Goal: Task Accomplishment & Management: Use online tool/utility

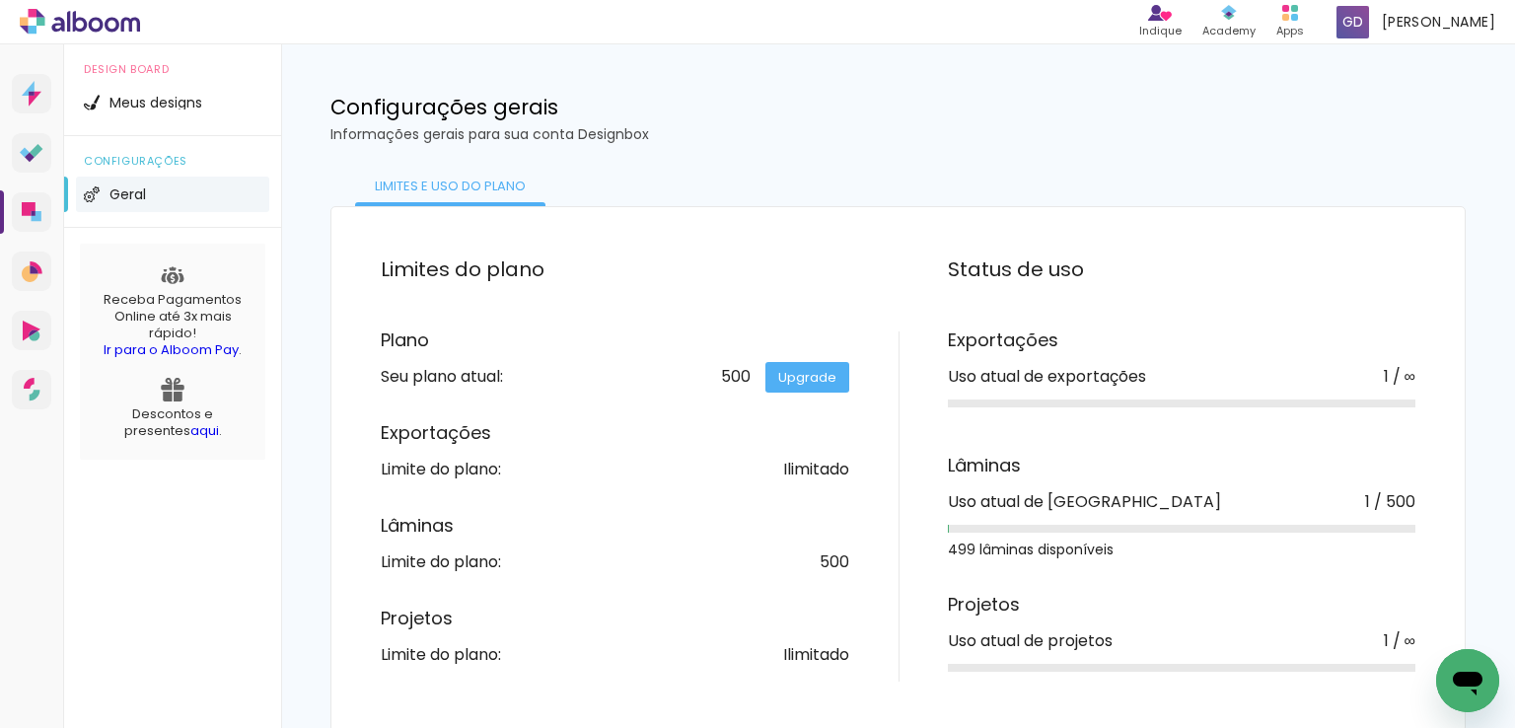
scroll to position [16, 0]
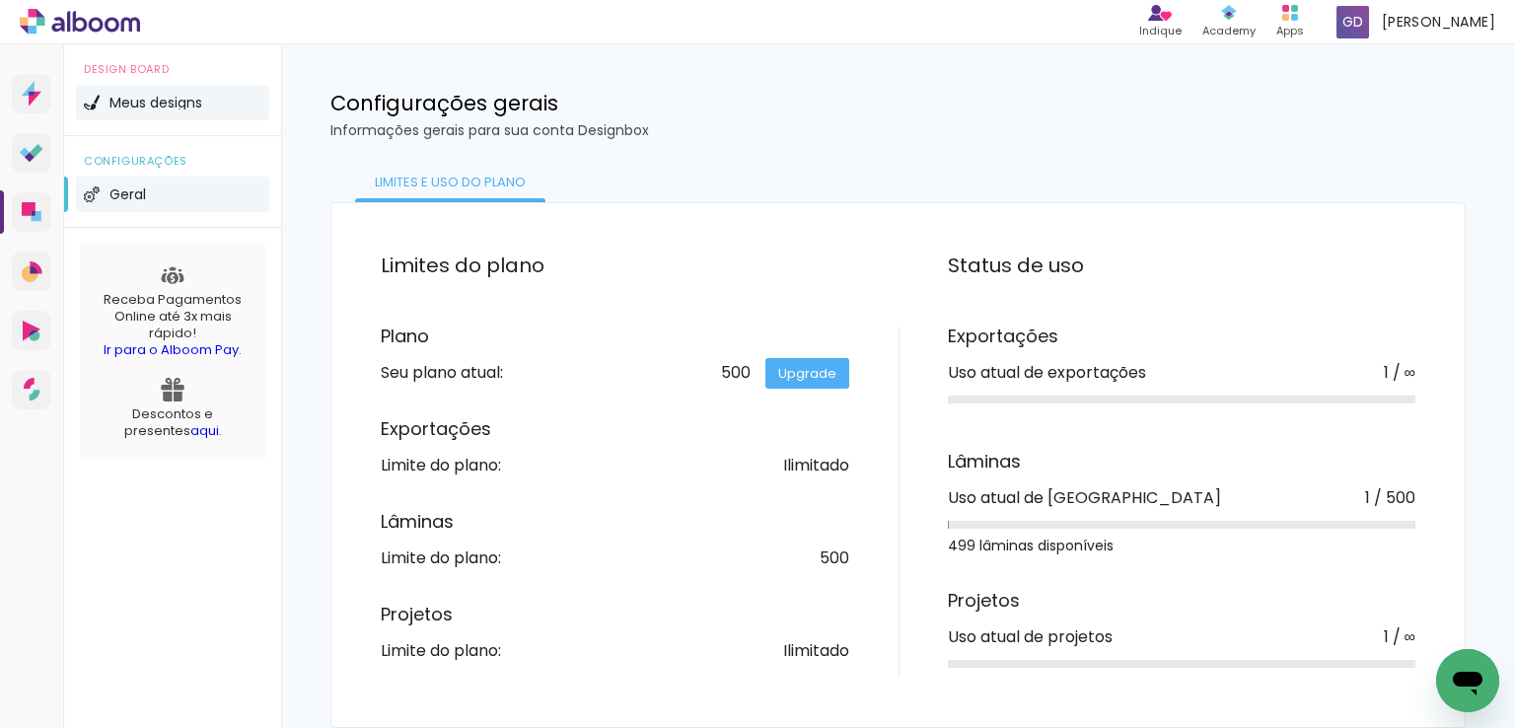
click at [180, 105] on span "Meus designs" at bounding box center [155, 103] width 93 height 14
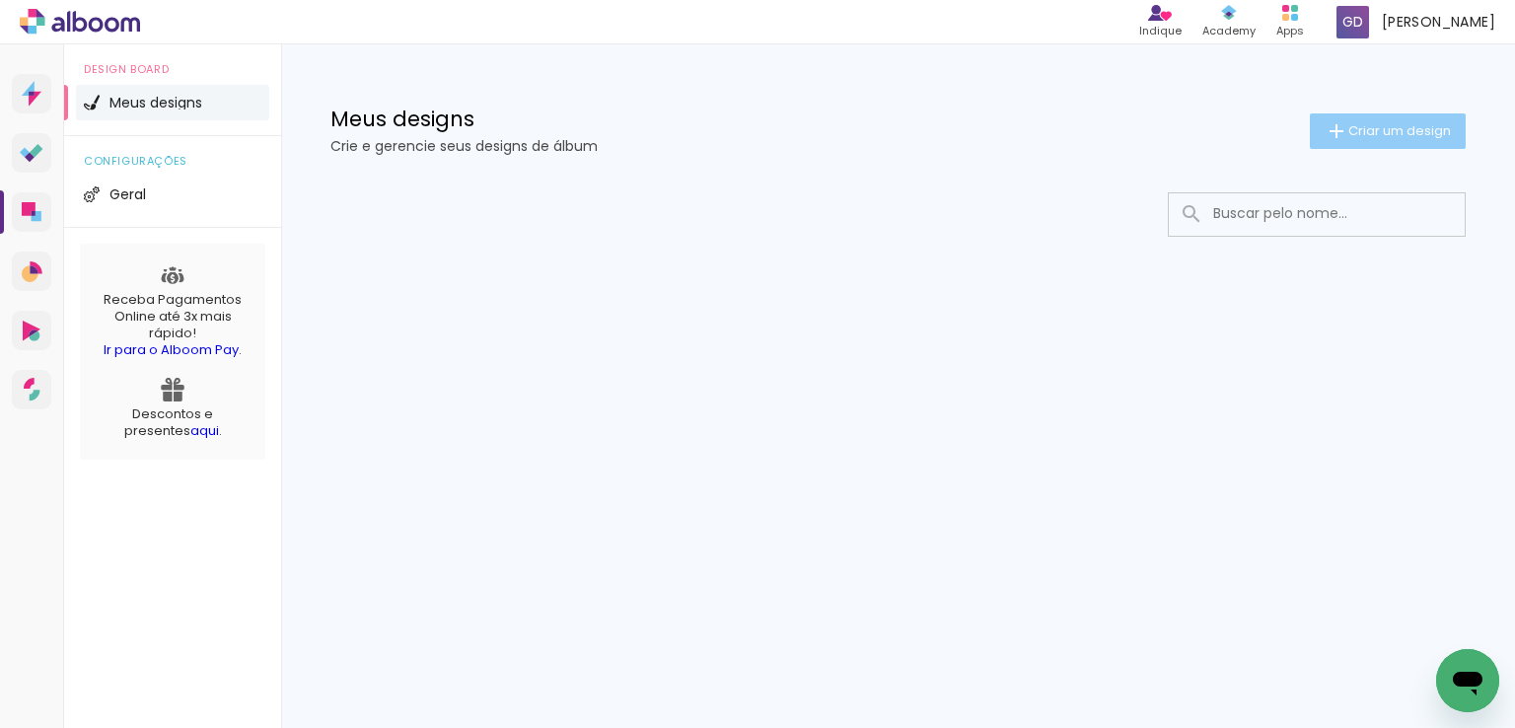
click at [1394, 133] on span "Criar um design" at bounding box center [1399, 130] width 103 height 13
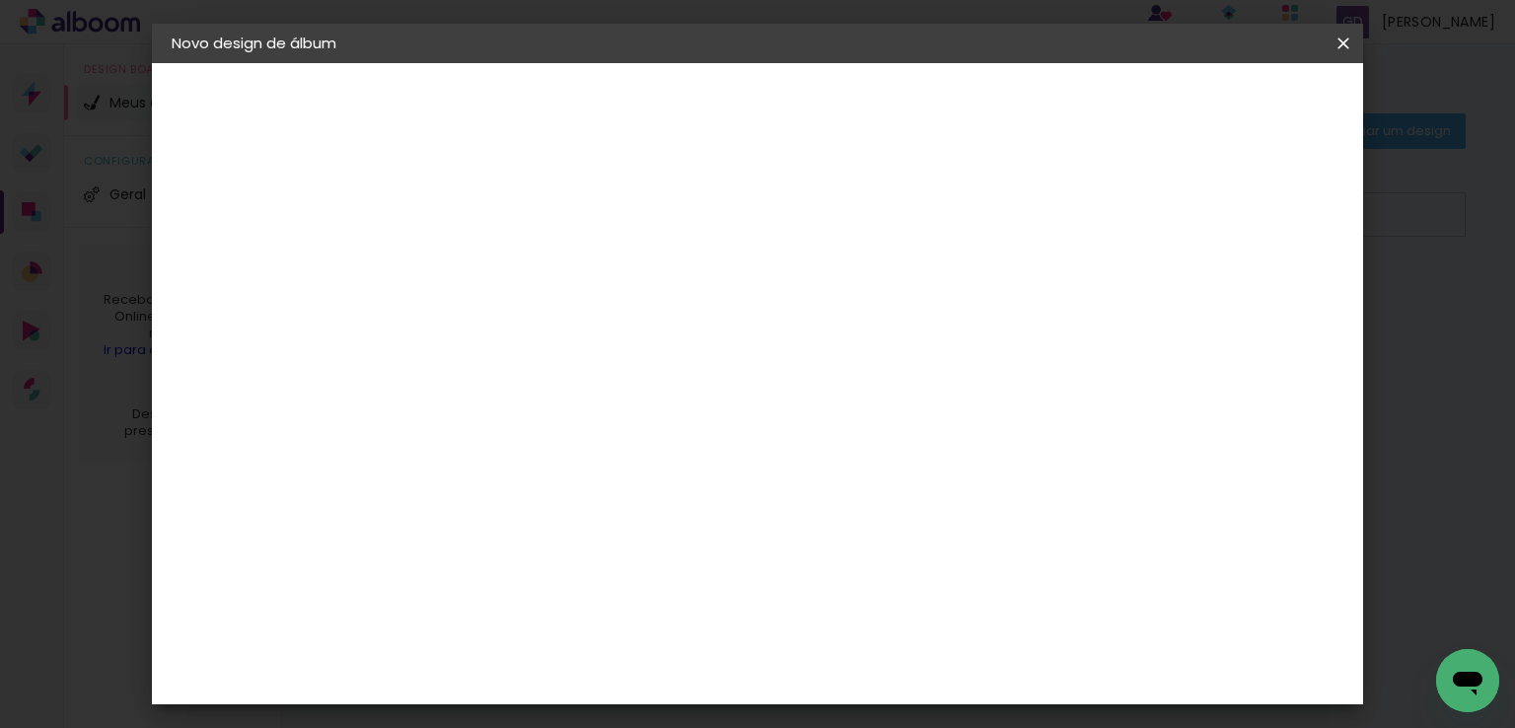
click at [494, 265] on input at bounding box center [494, 265] width 0 height 31
type input "Diovana 15 anos"
type paper-input "Diovana 15 anos"
click at [0, 0] on slot "Avançar" at bounding box center [0, 0] width 0 height 0
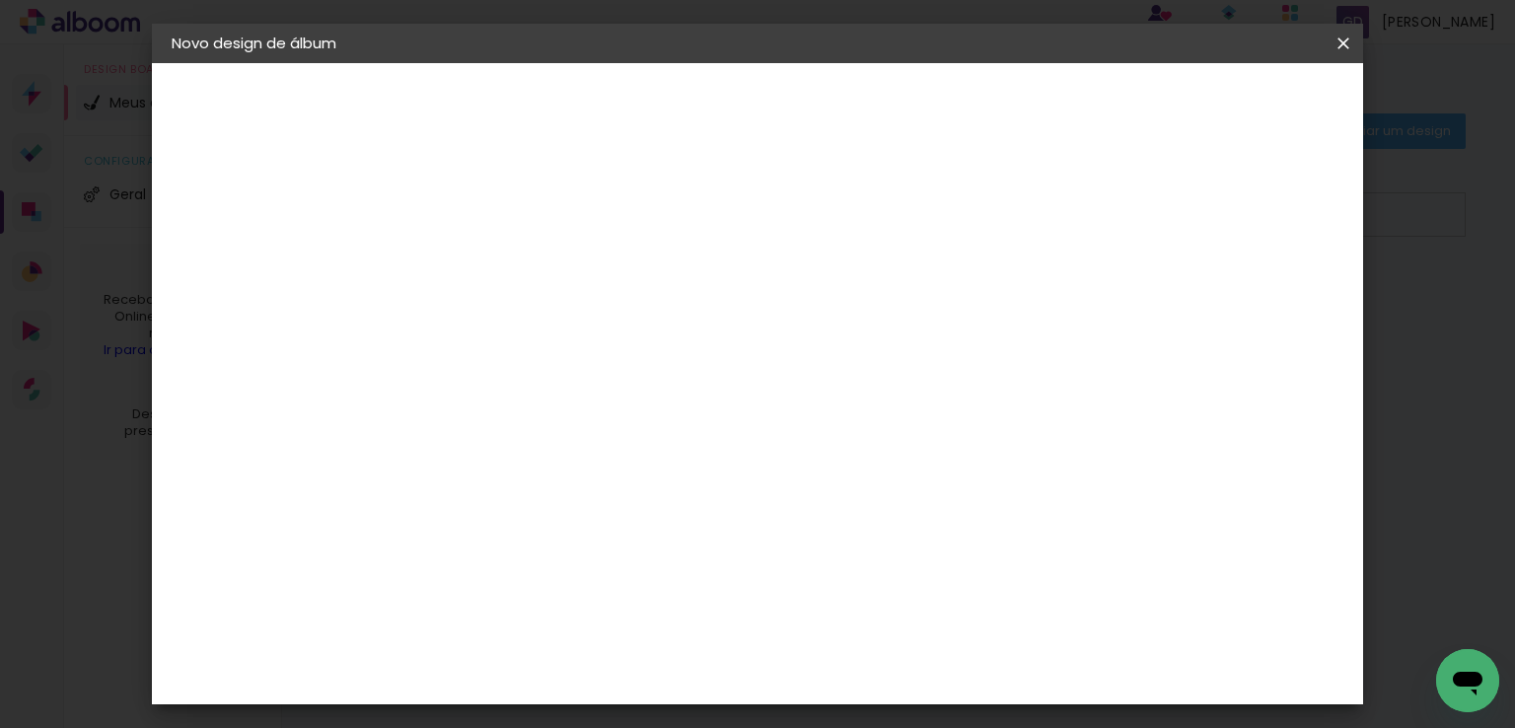
click at [608, 544] on div "DreambooksPro" at bounding box center [544, 552] width 128 height 16
click at [0, 0] on slot "Avançar" at bounding box center [0, 0] width 0 height 0
click at [571, 335] on input "text" at bounding box center [532, 343] width 77 height 31
click at [806, 324] on paper-item "Álbum" at bounding box center [885, 327] width 394 height 39
type input "Álbum"
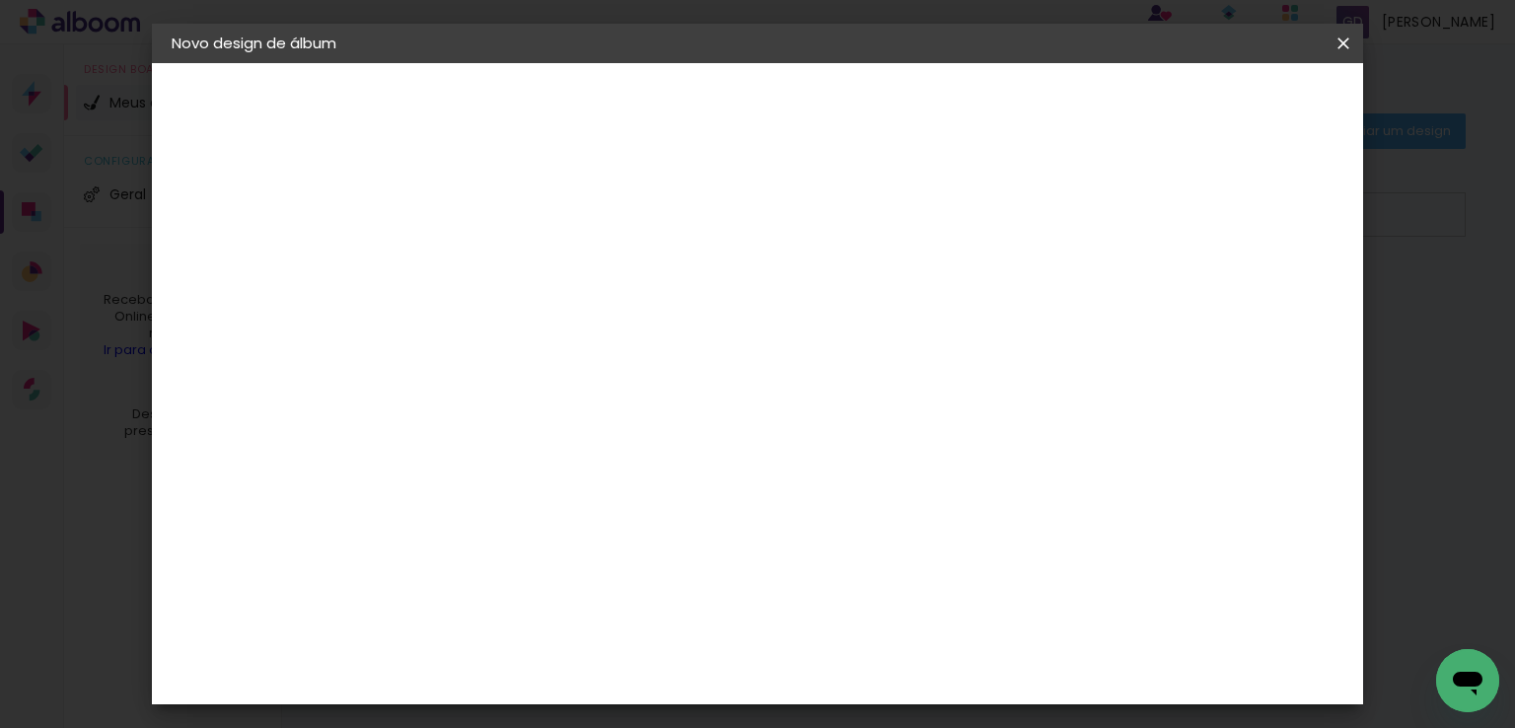
scroll to position [493, 0]
click at [627, 443] on span "30 × 30" at bounding box center [581, 463] width 92 height 40
click at [0, 0] on slot "Avançar" at bounding box center [0, 0] width 0 height 0
click at [1049, 109] on span "Iniciar design" at bounding box center [1005, 105] width 90 height 14
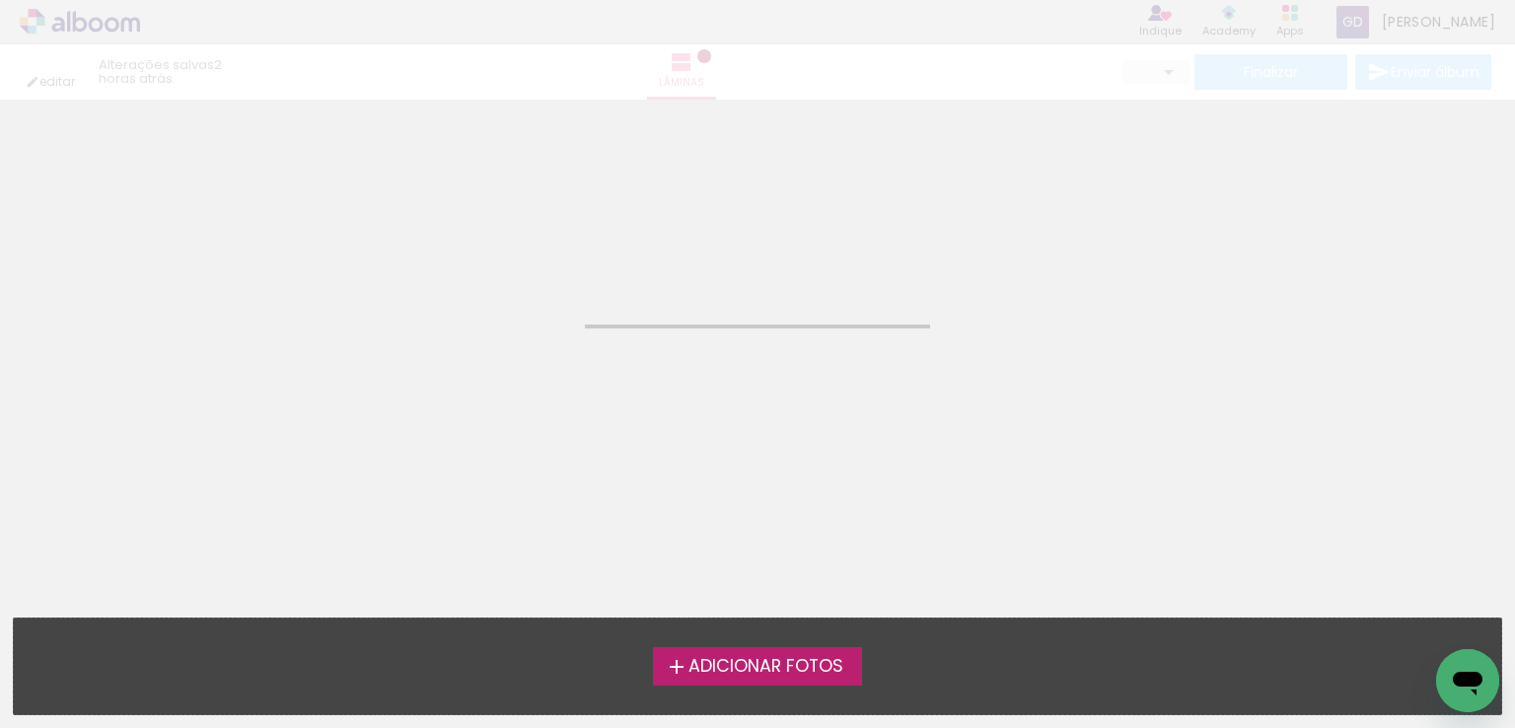
click at [783, 678] on label "Adicionar Fotos" at bounding box center [758, 665] width 210 height 37
click at [0, 0] on input "file" at bounding box center [0, 0] width 0 height 0
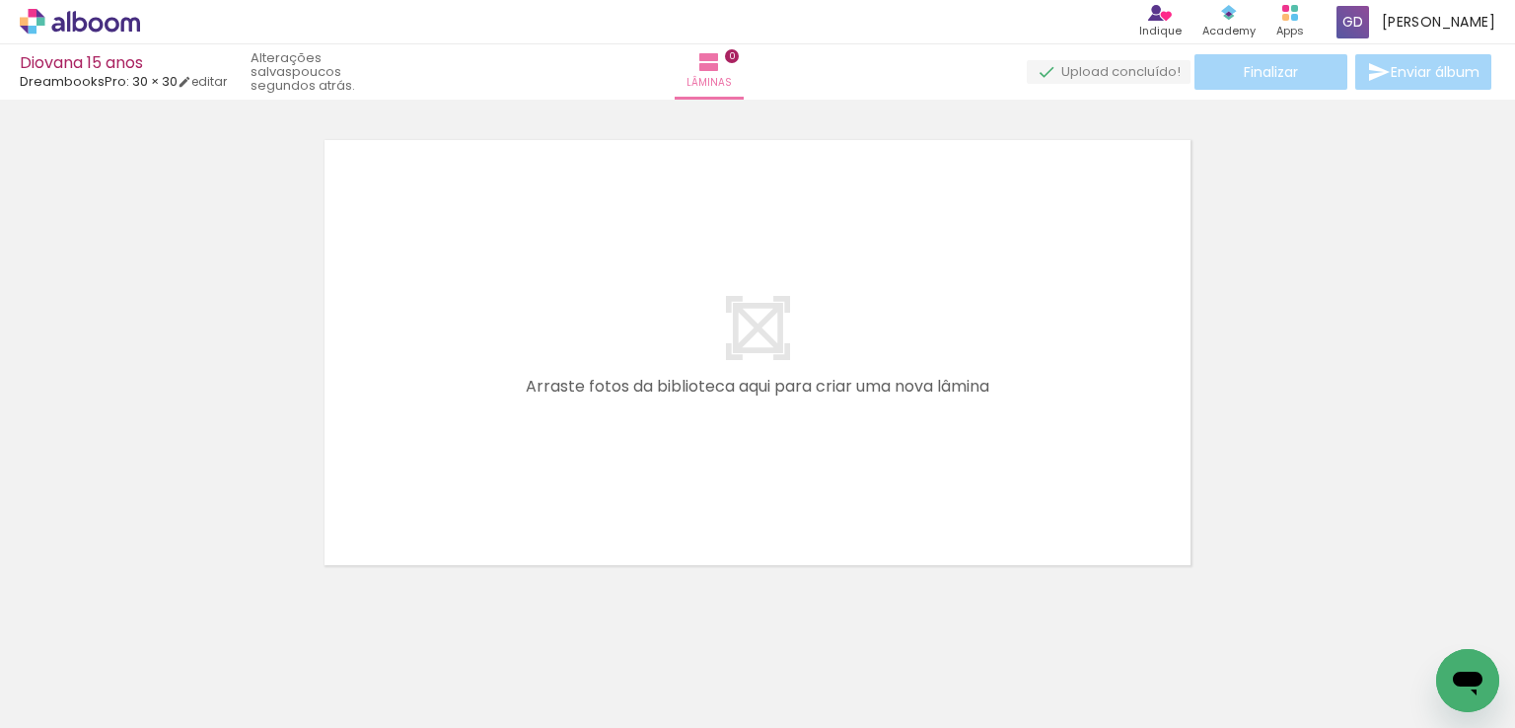
scroll to position [25, 0]
click at [577, 427] on quentale-layouter at bounding box center [758, 352] width 882 height 441
click at [217, 666] on div at bounding box center [197, 661] width 65 height 98
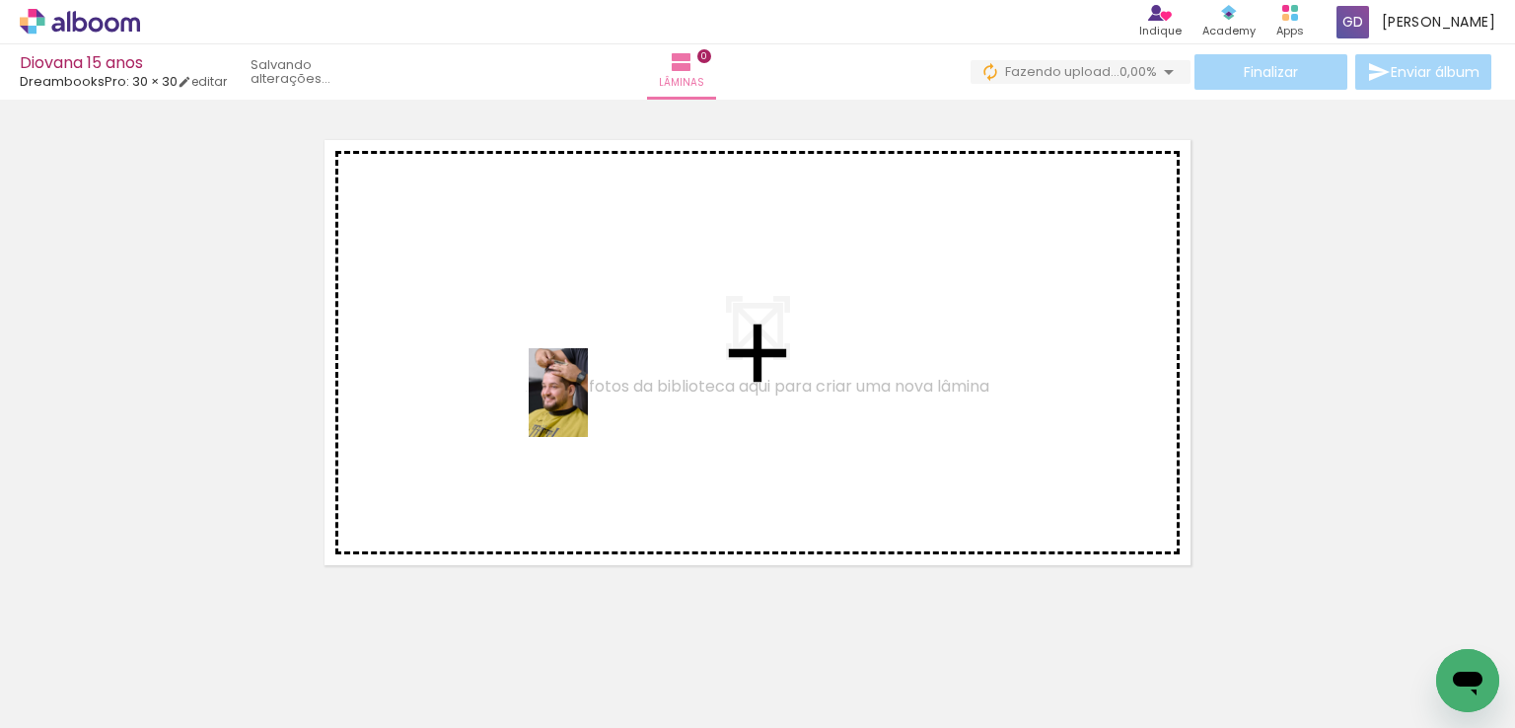
drag, startPoint x: 211, startPoint y: 671, endPoint x: 453, endPoint y: 532, distance: 278.8
click at [588, 407] on quentale-workspace at bounding box center [757, 364] width 1515 height 728
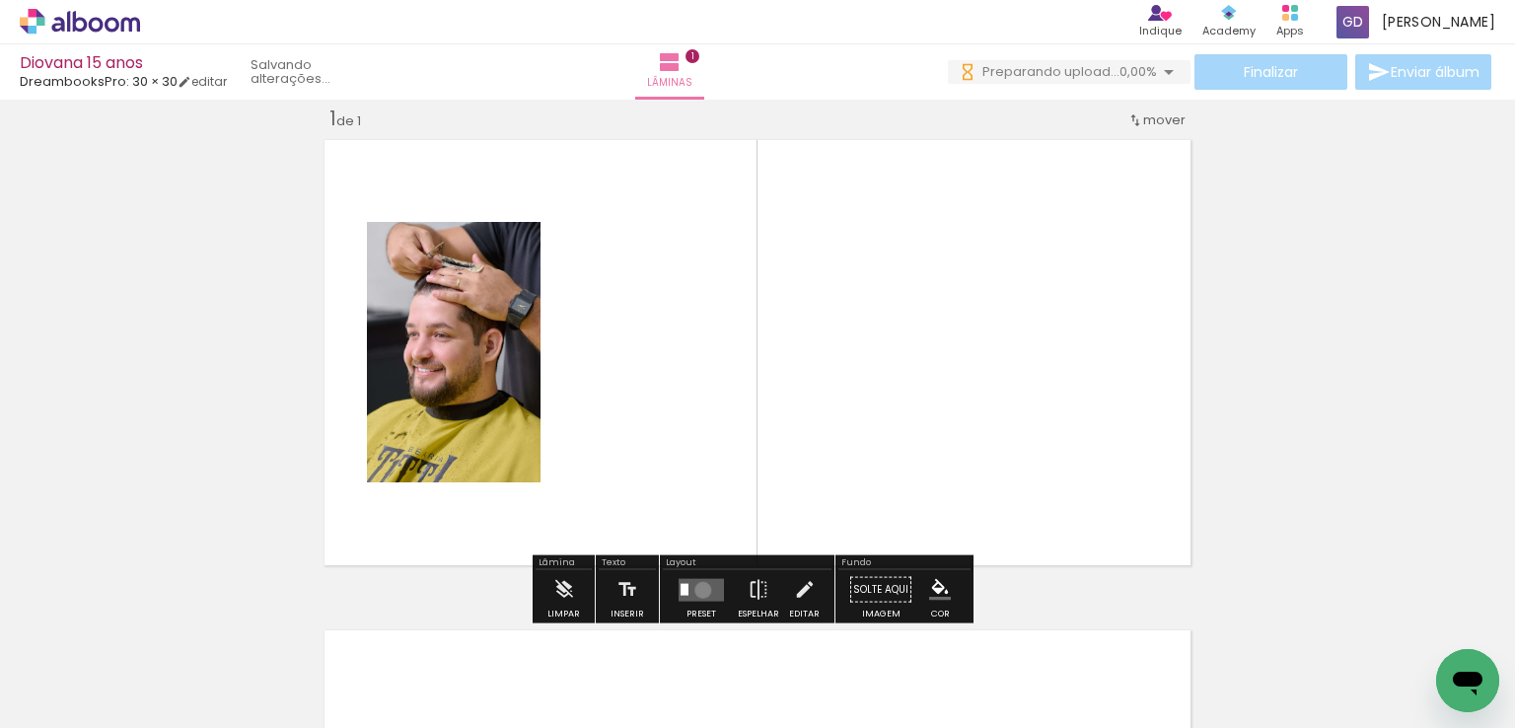
click at [698, 589] on quentale-layouter at bounding box center [700, 589] width 45 height 23
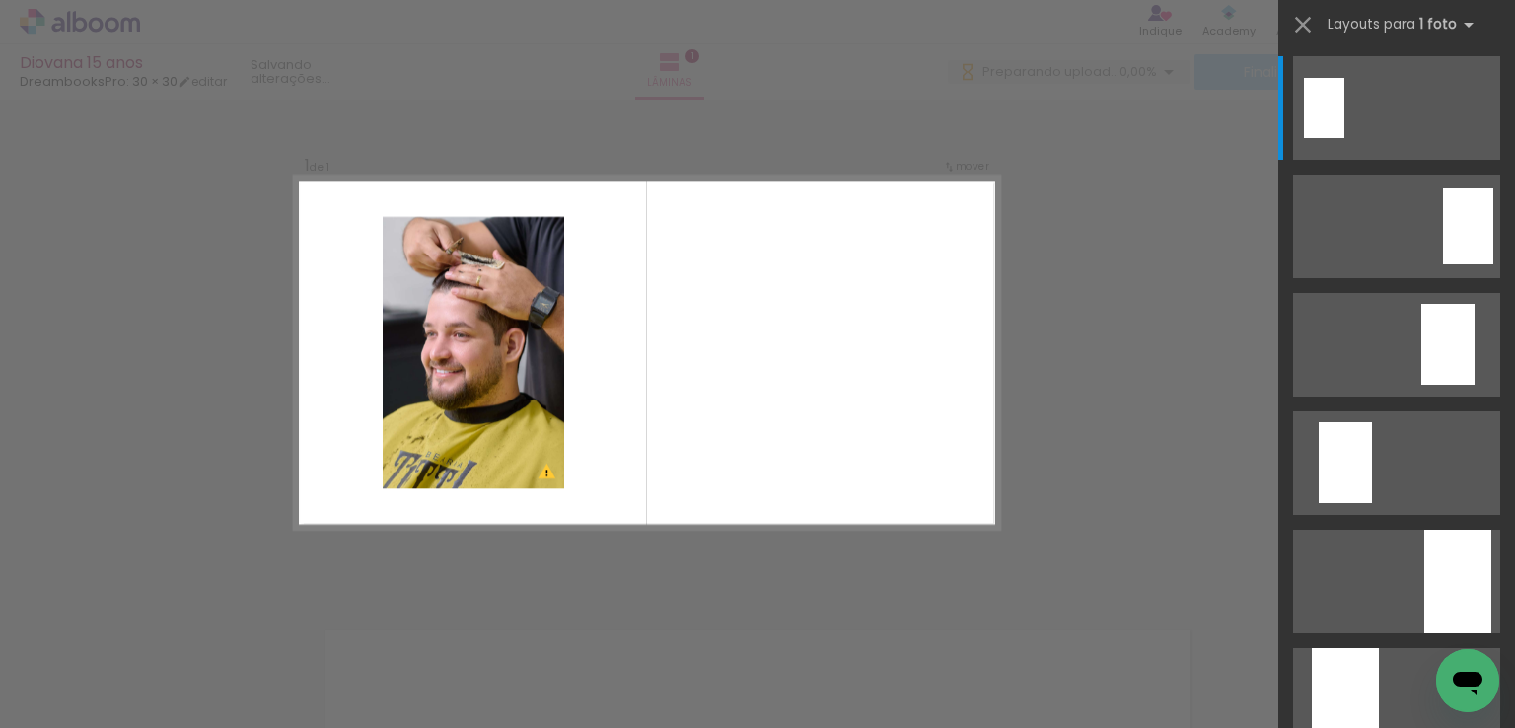
scroll to position [0, 0]
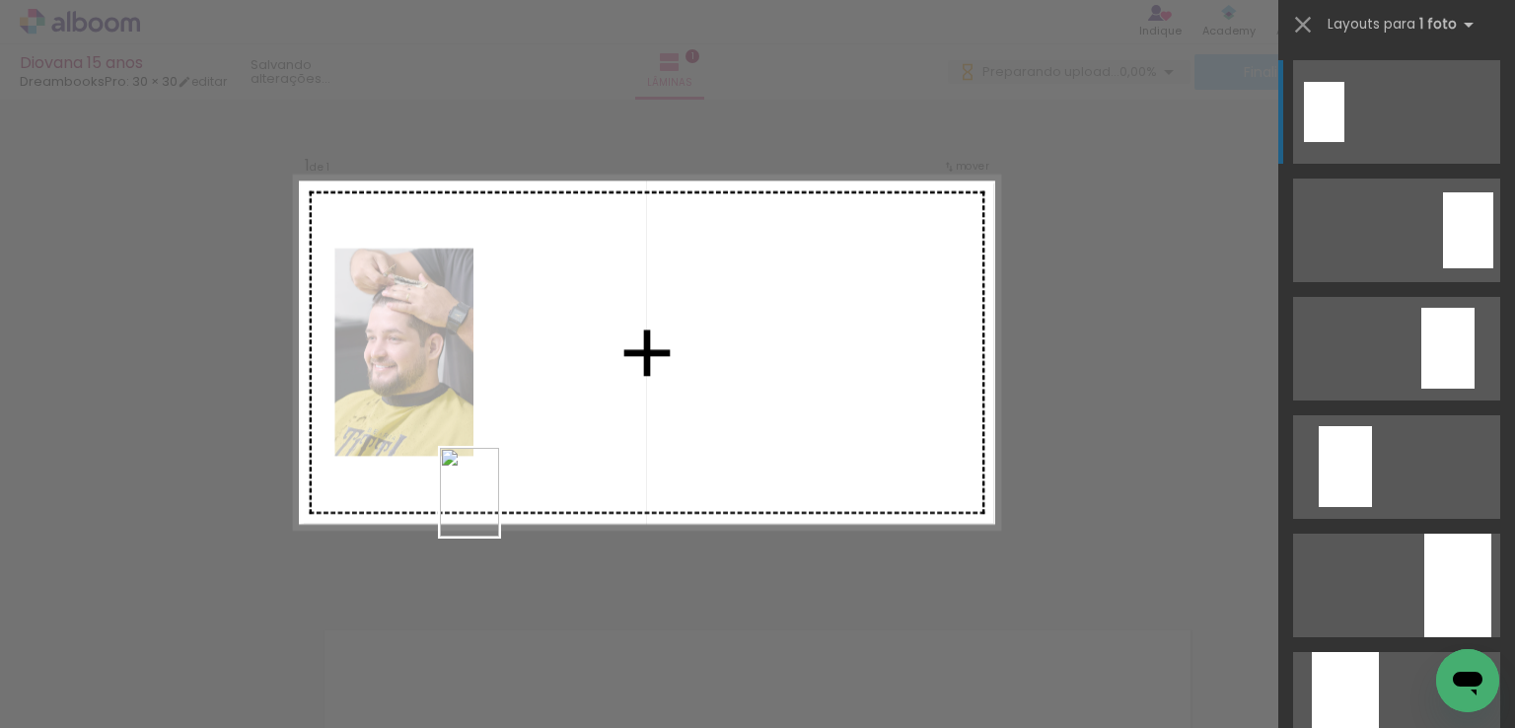
drag, startPoint x: 331, startPoint y: 676, endPoint x: 474, endPoint y: 640, distance: 147.3
click at [500, 502] on quentale-workspace at bounding box center [757, 364] width 1515 height 728
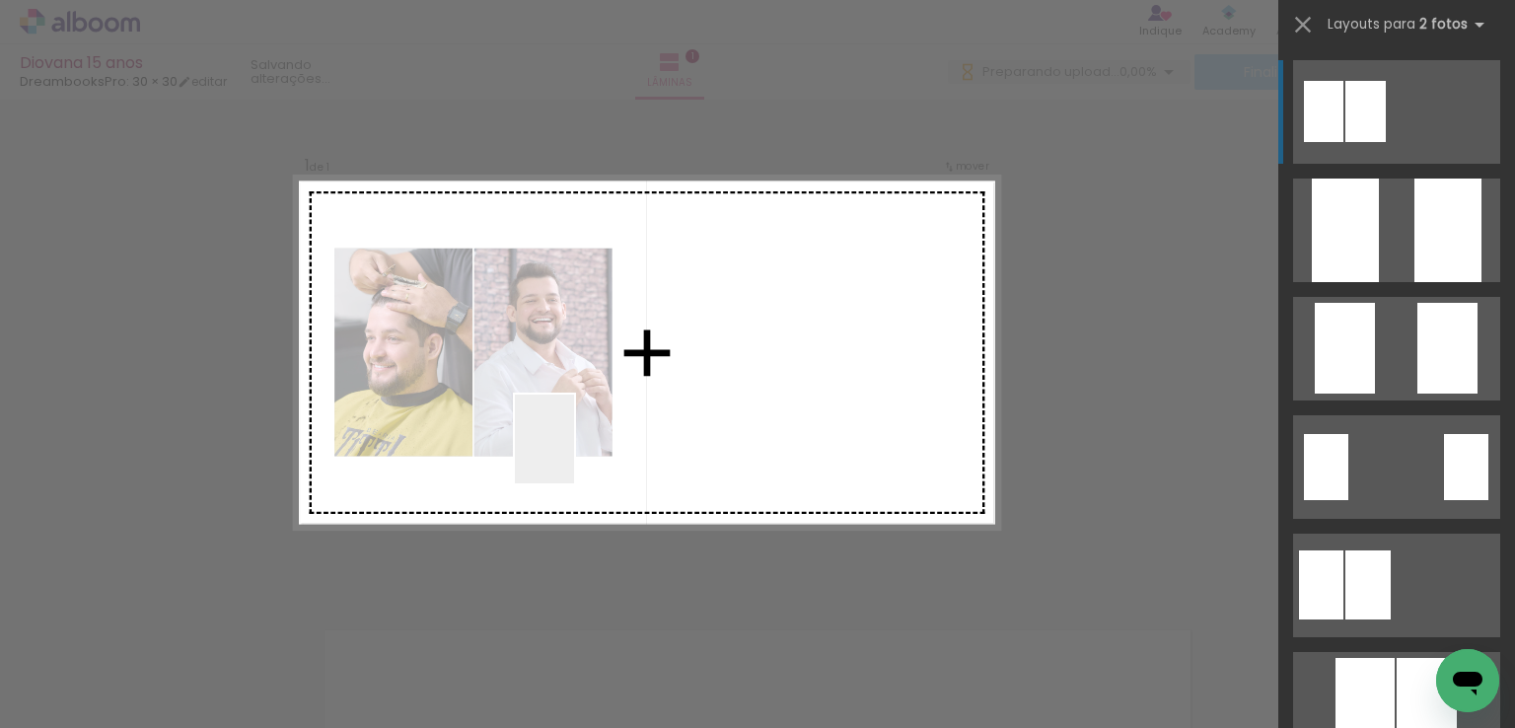
drag, startPoint x: 428, startPoint y: 675, endPoint x: 548, endPoint y: 526, distance: 191.4
click at [574, 451] on quentale-workspace at bounding box center [757, 364] width 1515 height 728
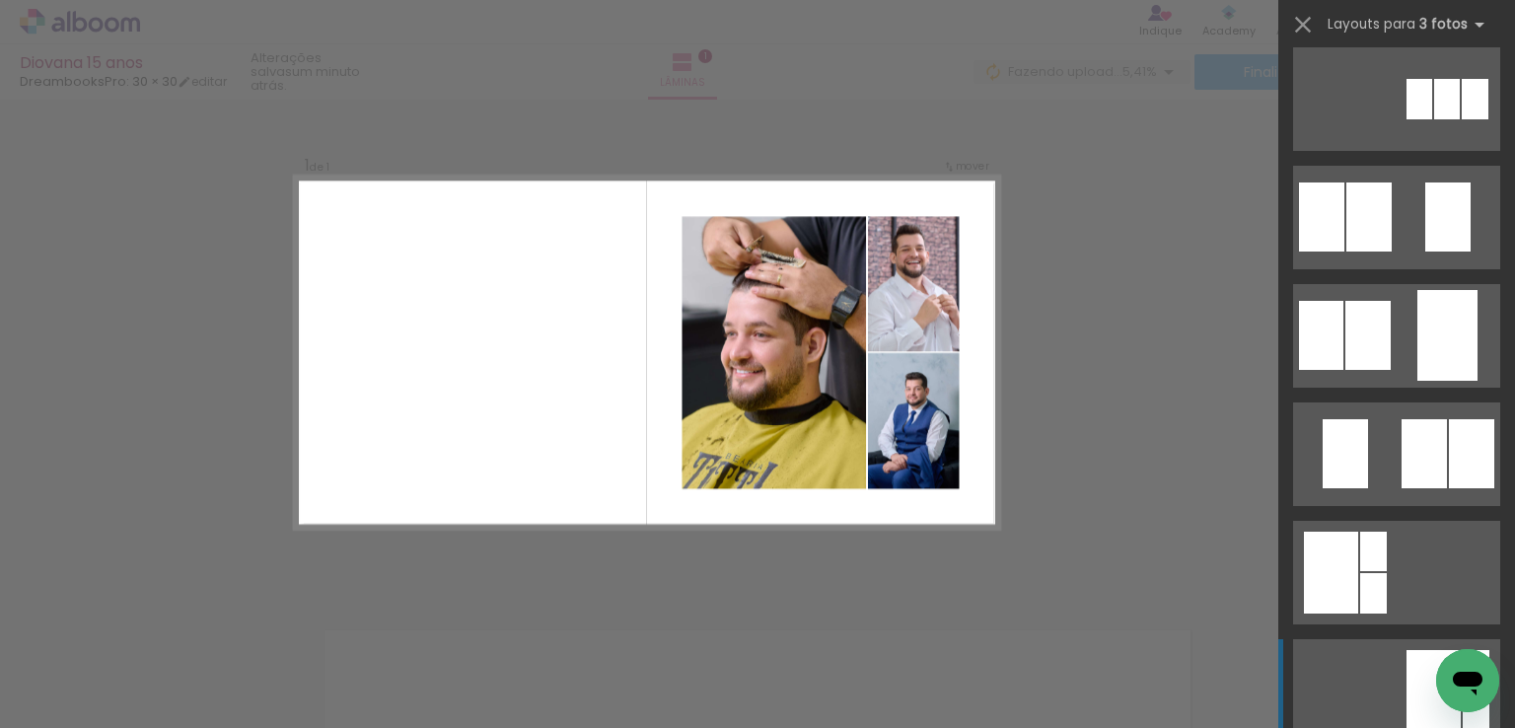
scroll to position [99, 0]
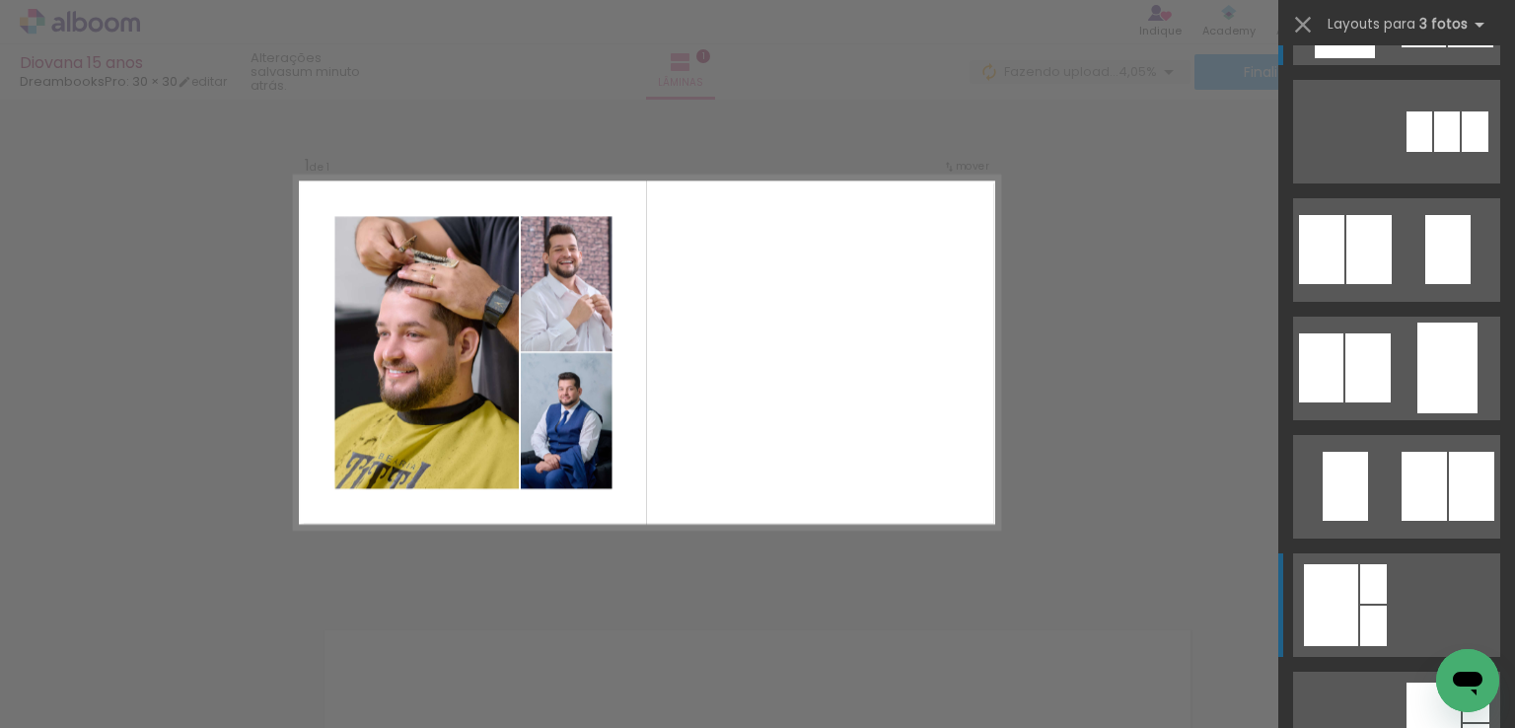
click at [1345, 602] on div at bounding box center [1331, 605] width 54 height 82
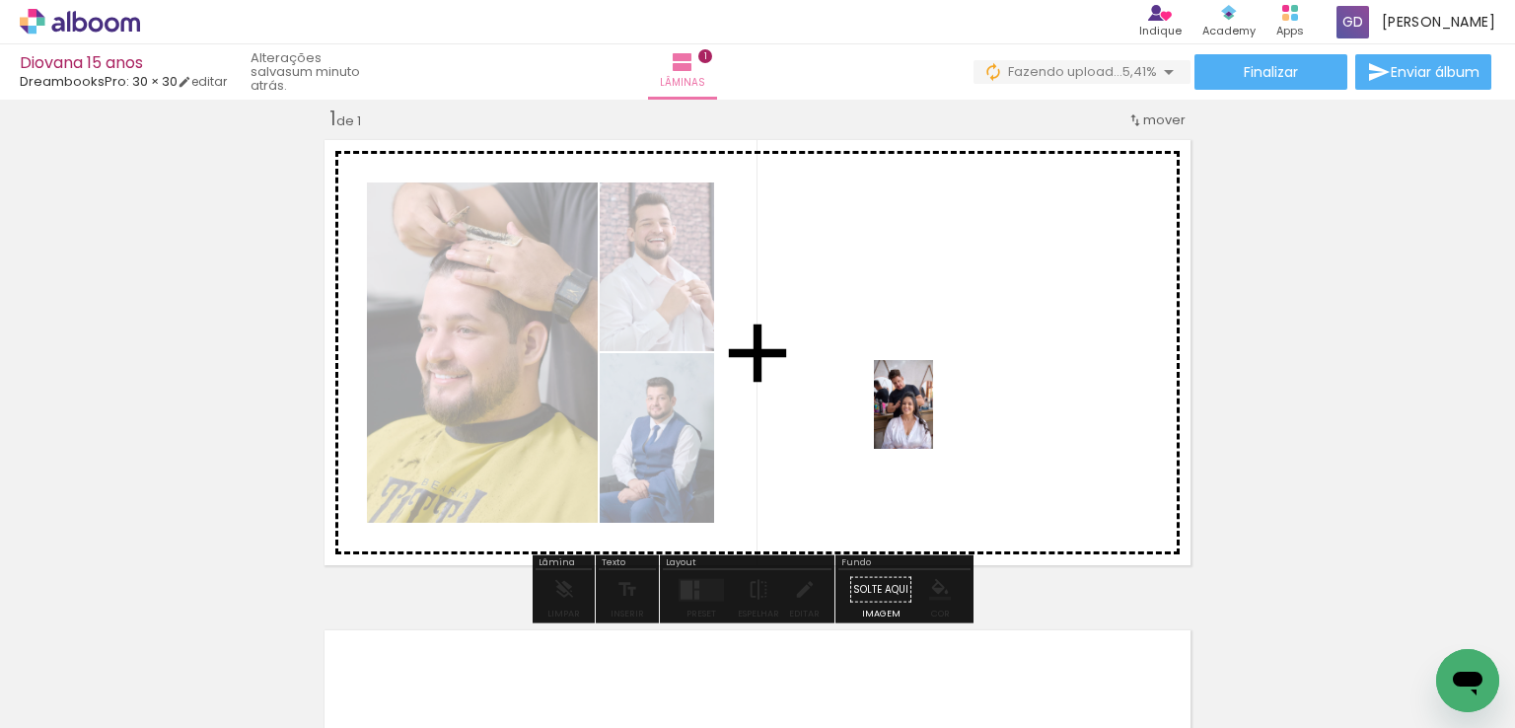
drag, startPoint x: 535, startPoint y: 678, endPoint x: 902, endPoint y: 440, distance: 437.1
click at [955, 366] on quentale-workspace at bounding box center [757, 364] width 1515 height 728
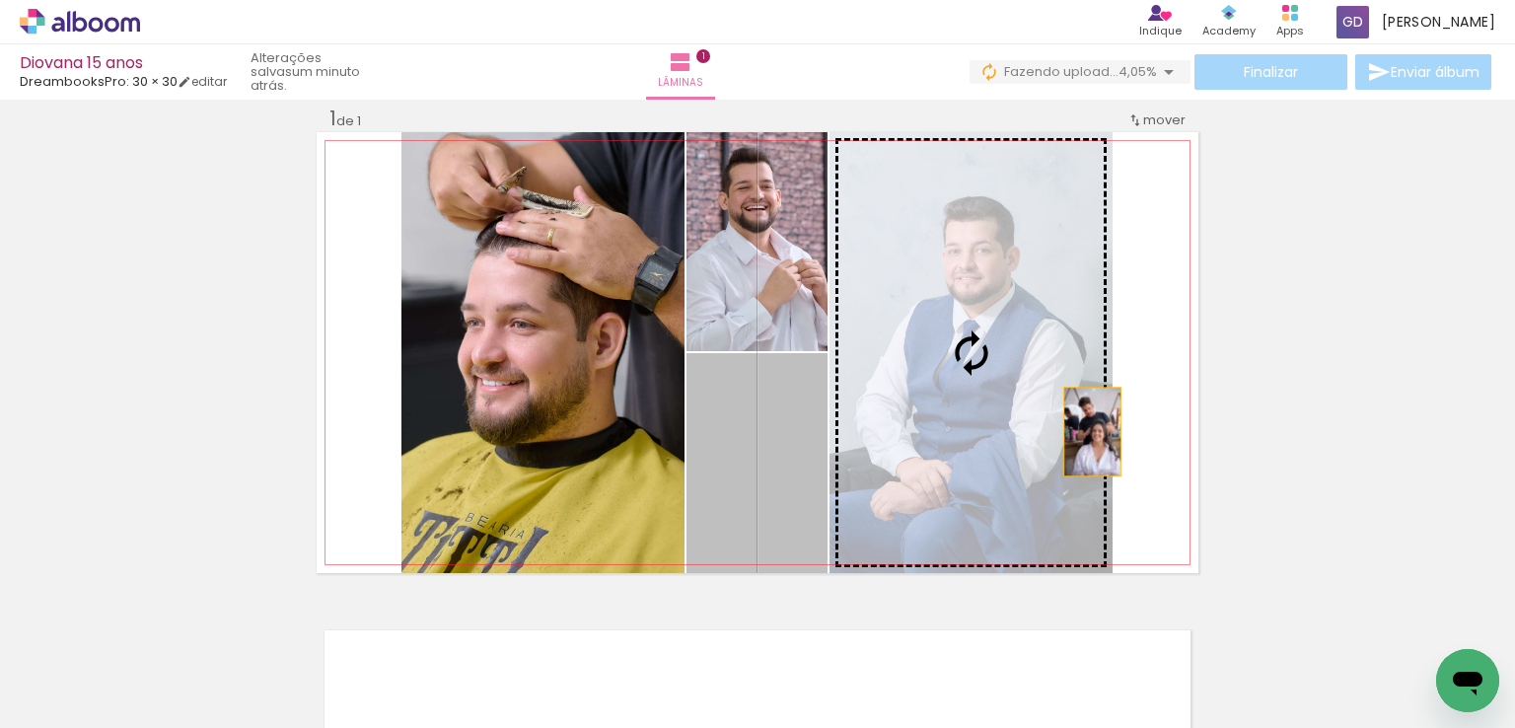
drag, startPoint x: 787, startPoint y: 490, endPoint x: 1081, endPoint y: 431, distance: 299.8
click at [0, 0] on slot at bounding box center [0, 0] width 0 height 0
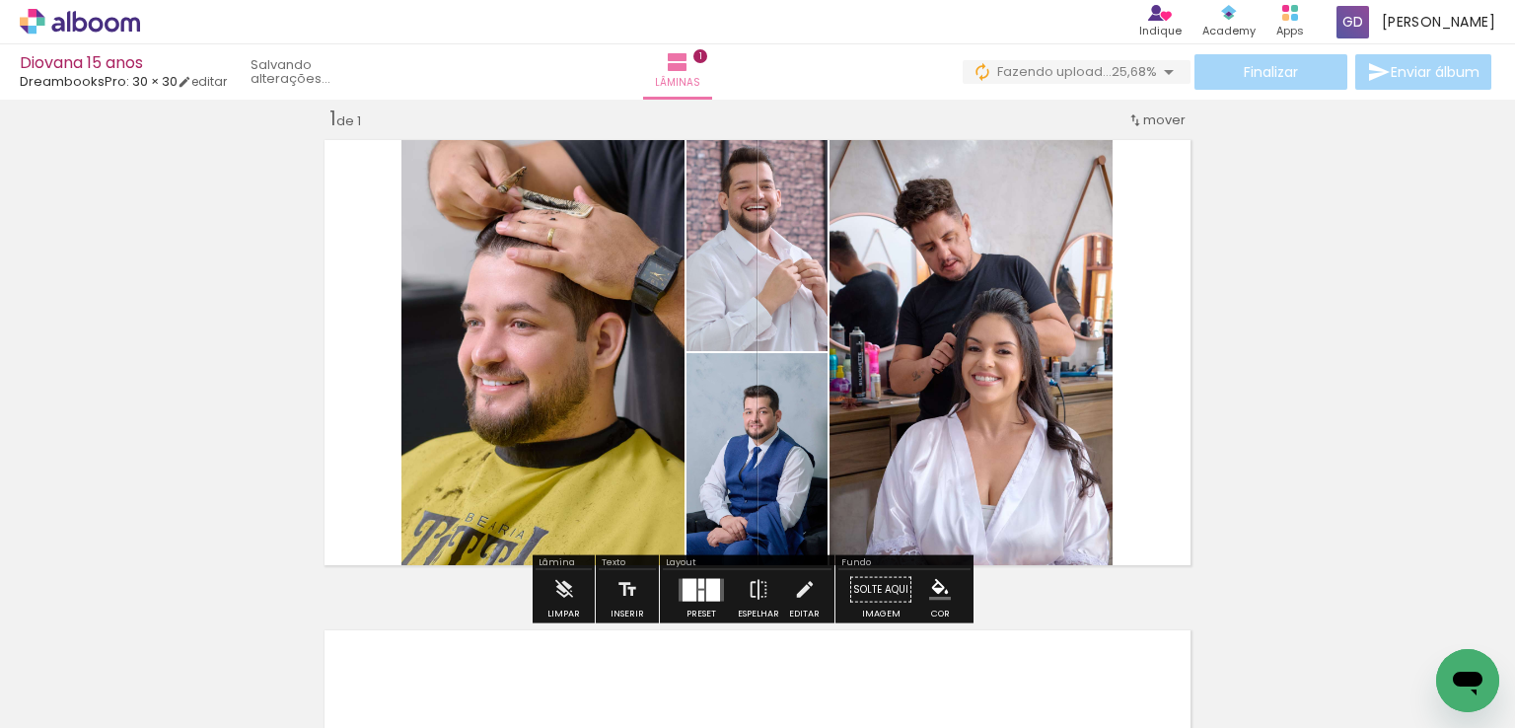
click at [700, 592] on quentale-layouter at bounding box center [700, 589] width 45 height 23
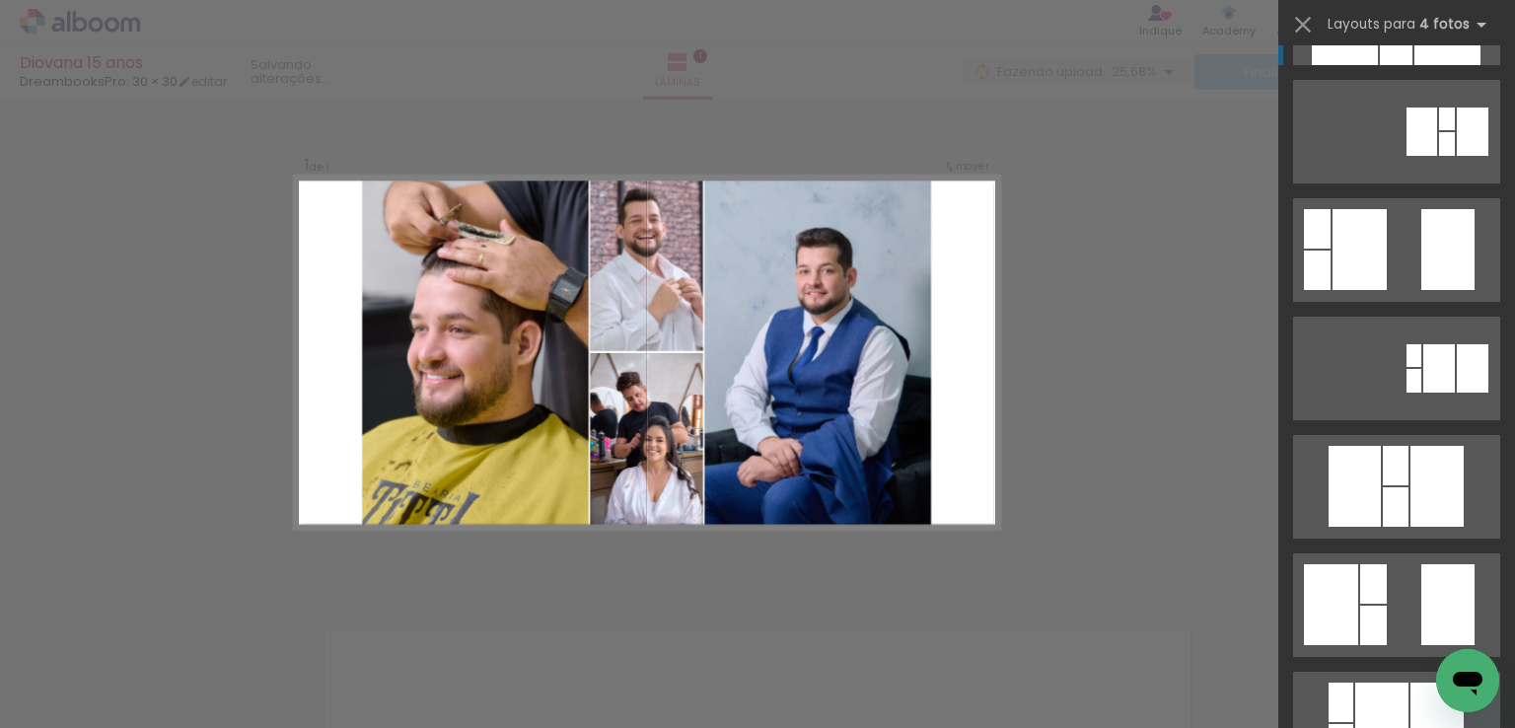
scroll to position [0, 0]
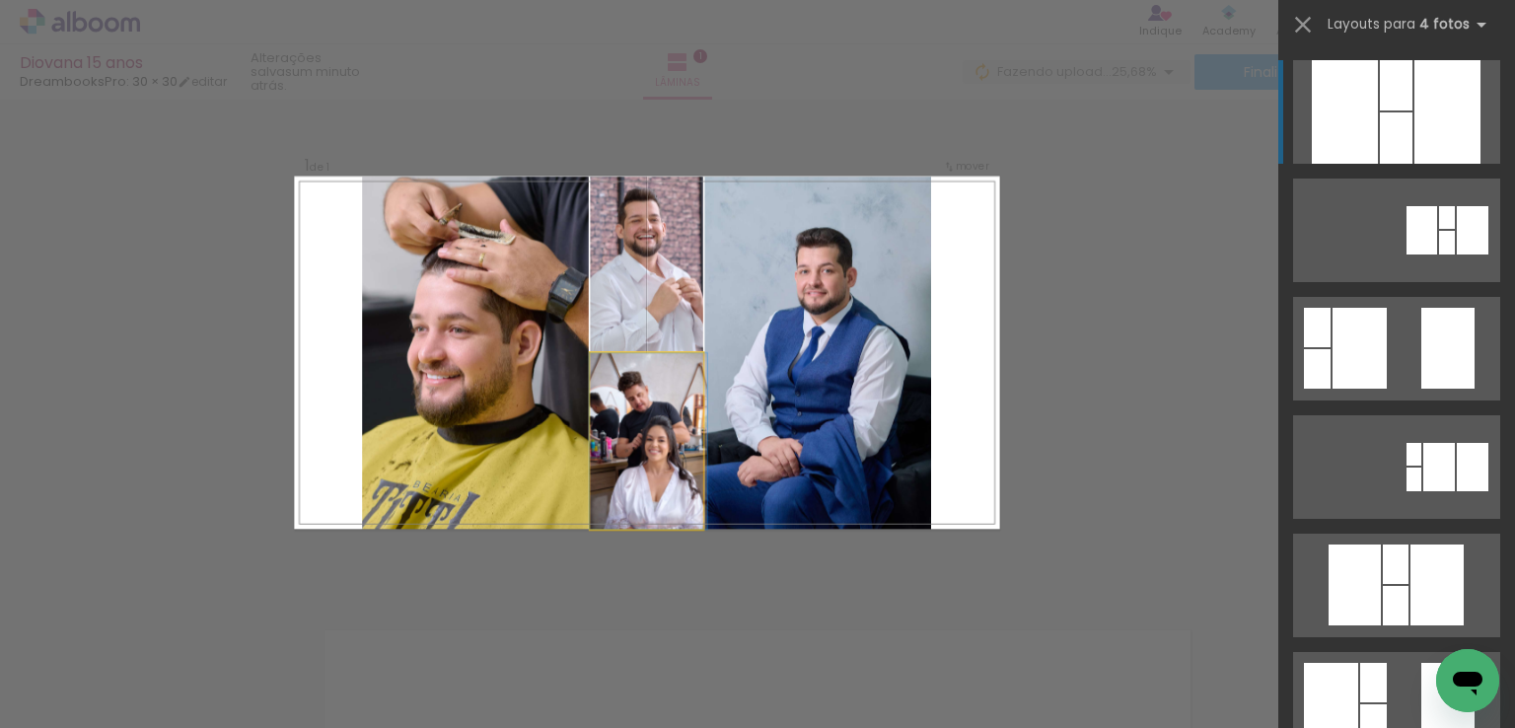
drag, startPoint x: 651, startPoint y: 465, endPoint x: 804, endPoint y: 437, distance: 155.5
click at [0, 0] on slot at bounding box center [0, 0] width 0 height 0
drag, startPoint x: 671, startPoint y: 461, endPoint x: 853, endPoint y: 427, distance: 185.5
click at [0, 0] on slot at bounding box center [0, 0] width 0 height 0
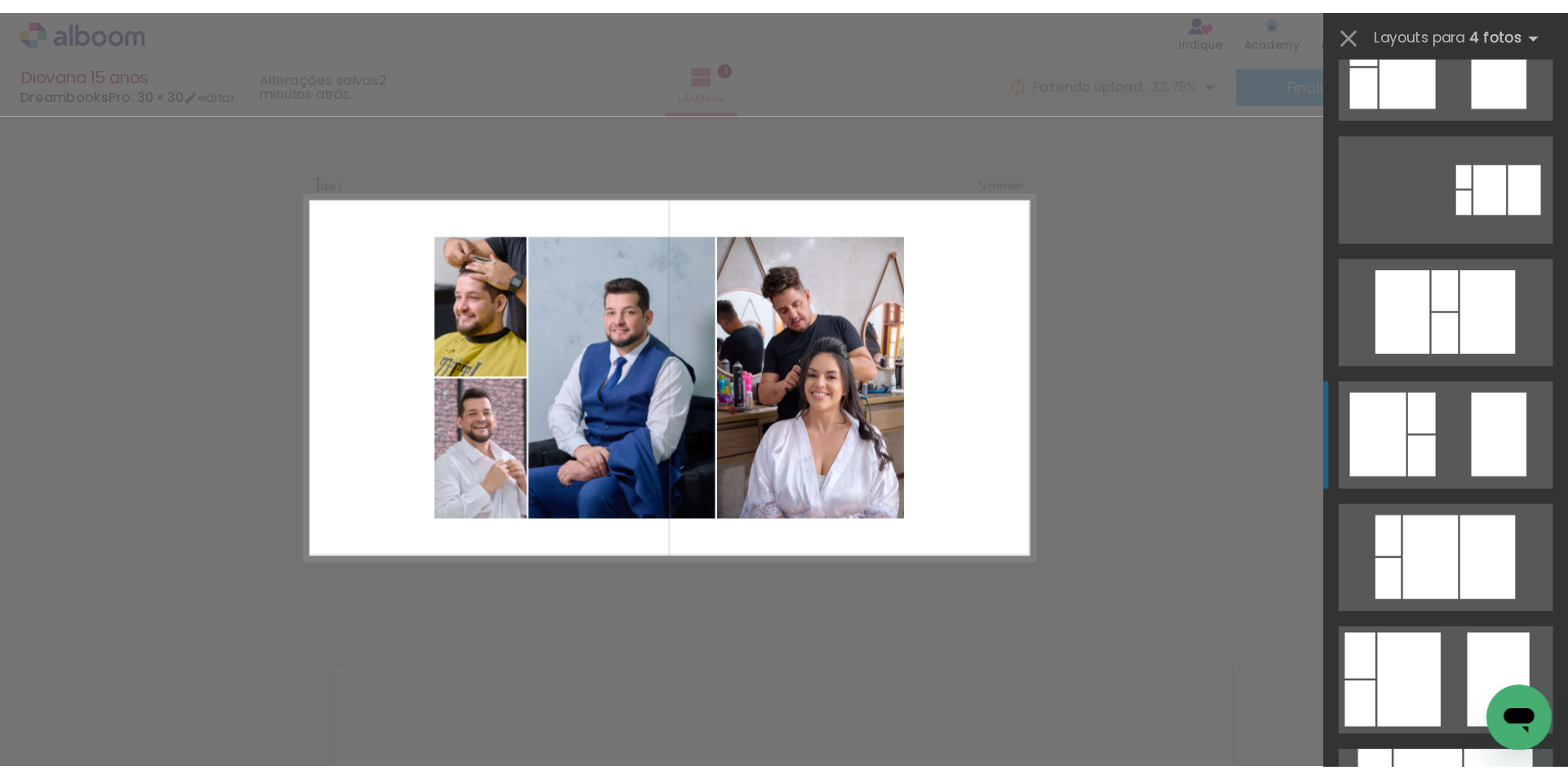
scroll to position [326, 0]
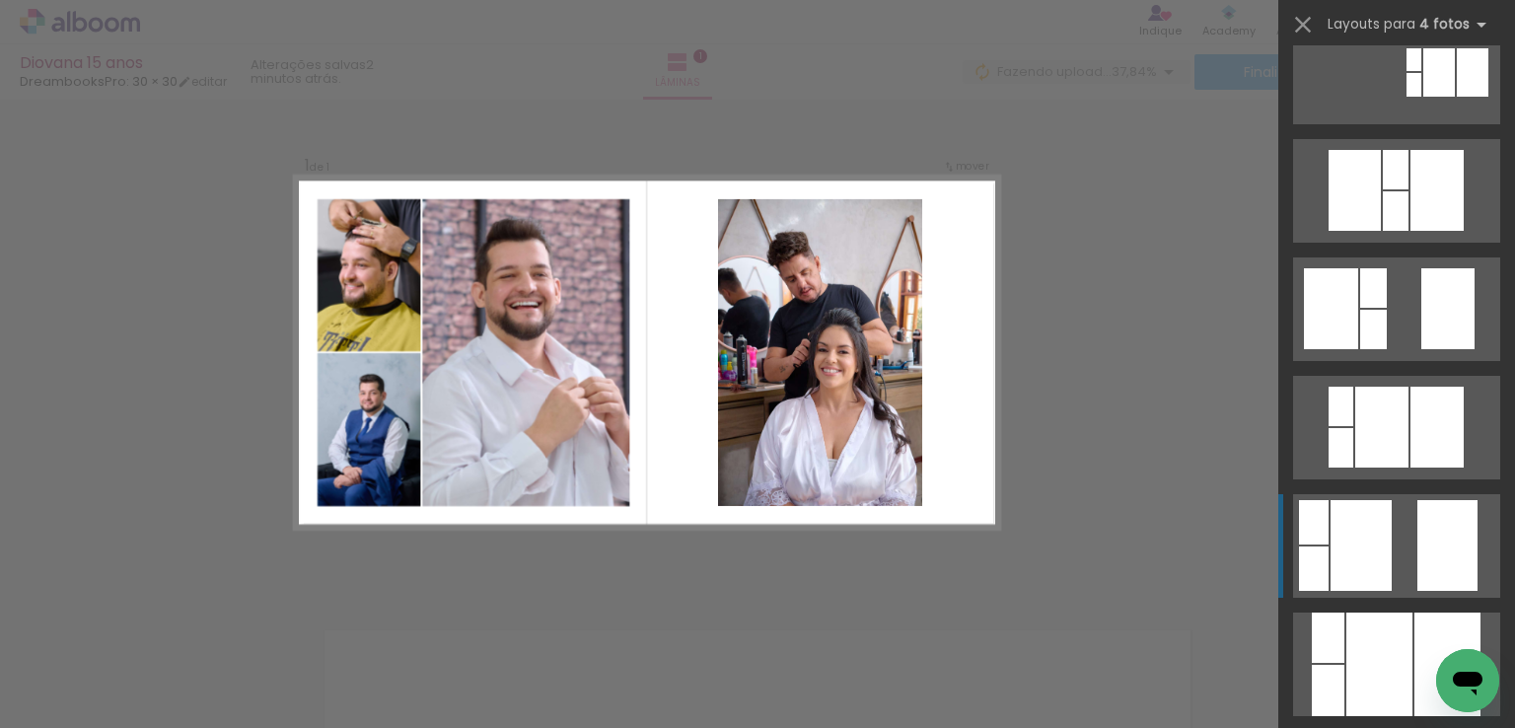
click at [1396, 539] on quentale-layouter at bounding box center [1396, 546] width 207 height 104
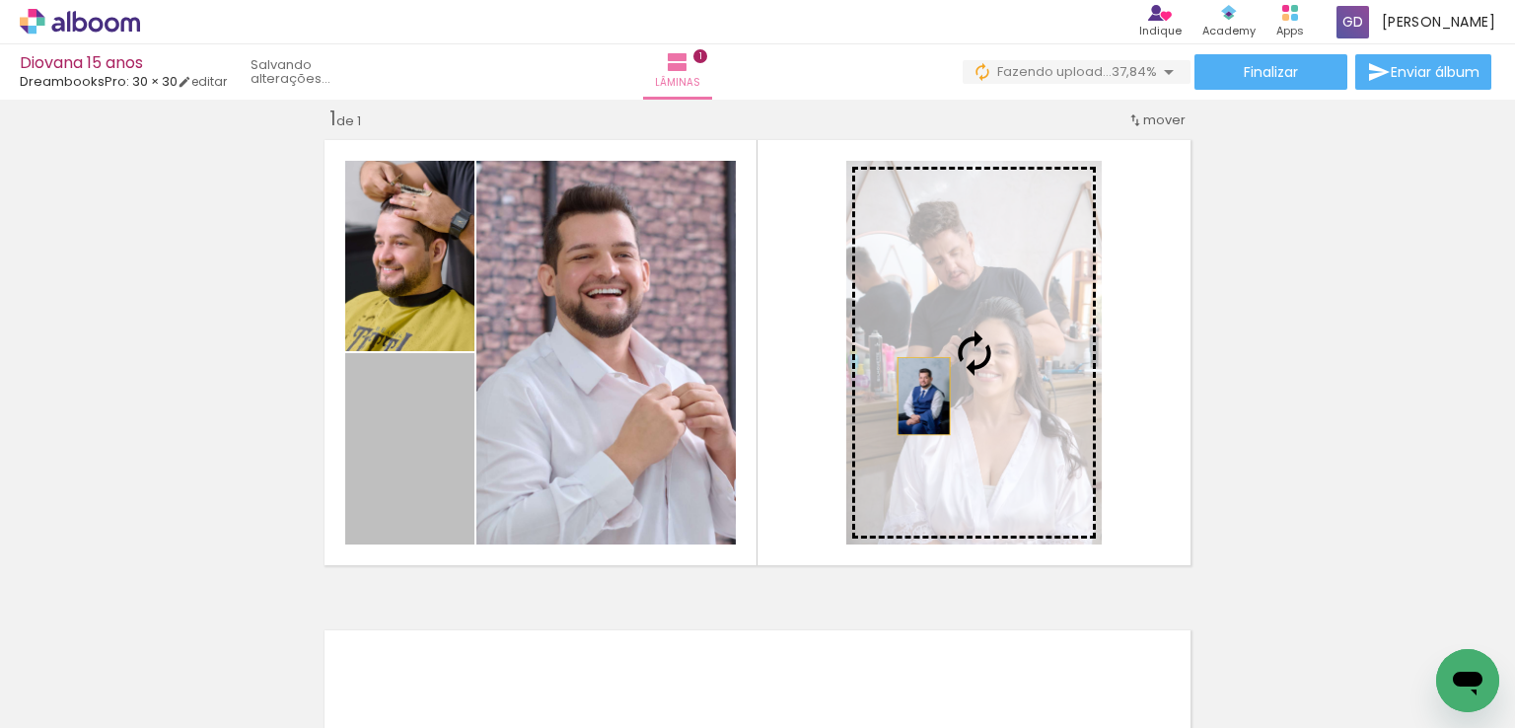
drag, startPoint x: 408, startPoint y: 463, endPoint x: 916, endPoint y: 395, distance: 512.3
click at [0, 0] on slot at bounding box center [0, 0] width 0 height 0
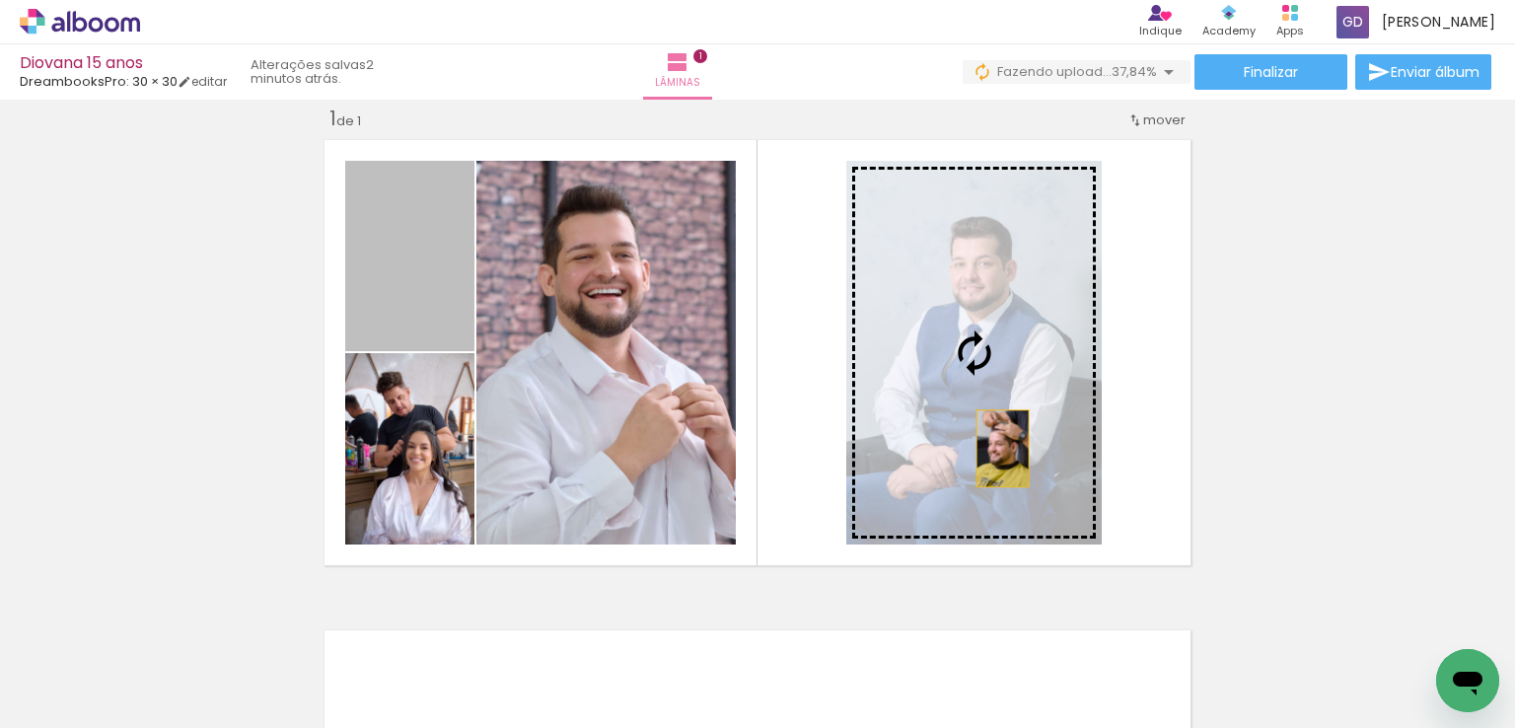
drag, startPoint x: 440, startPoint y: 307, endPoint x: 995, endPoint y: 448, distance: 572.9
click at [0, 0] on slot at bounding box center [0, 0] width 0 height 0
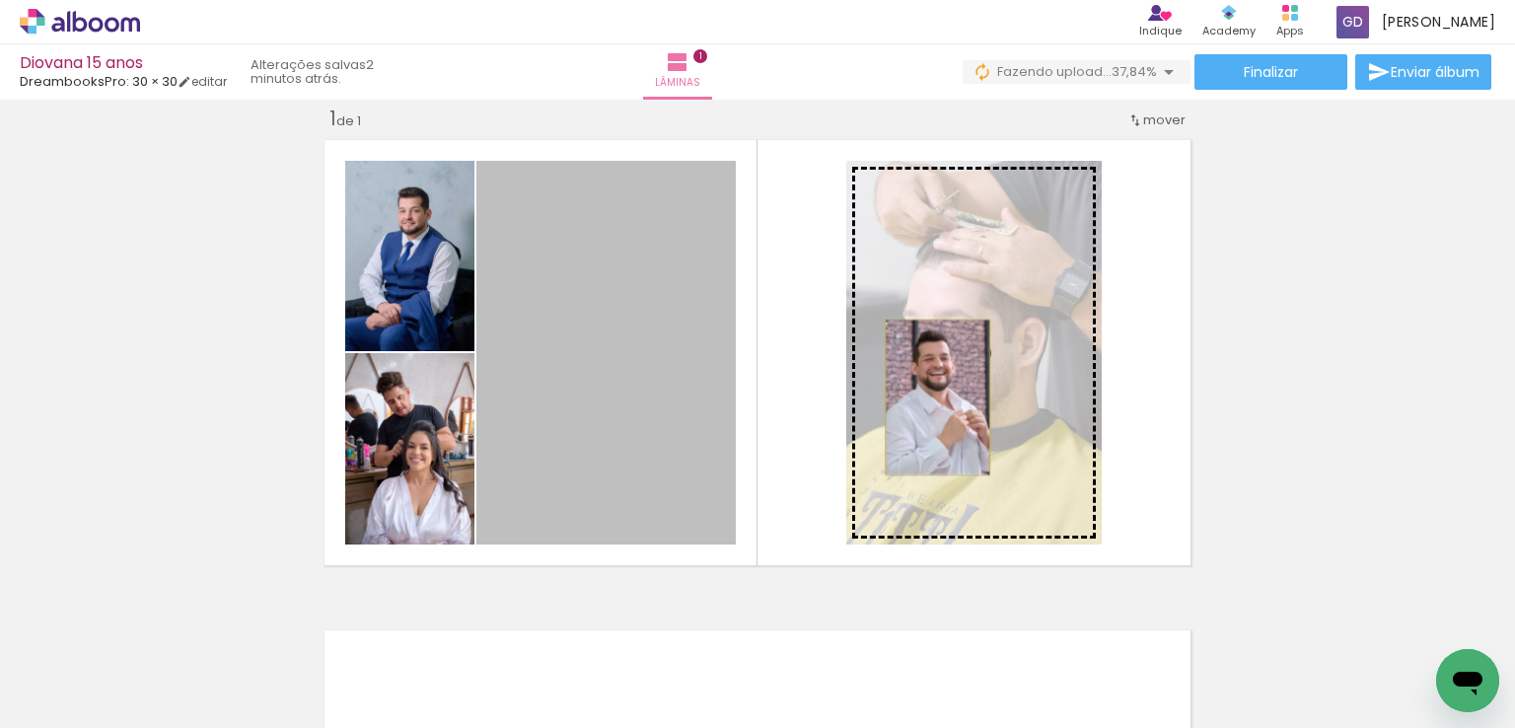
drag, startPoint x: 665, startPoint y: 404, endPoint x: 963, endPoint y: 389, distance: 298.2
click at [0, 0] on slot at bounding box center [0, 0] width 0 height 0
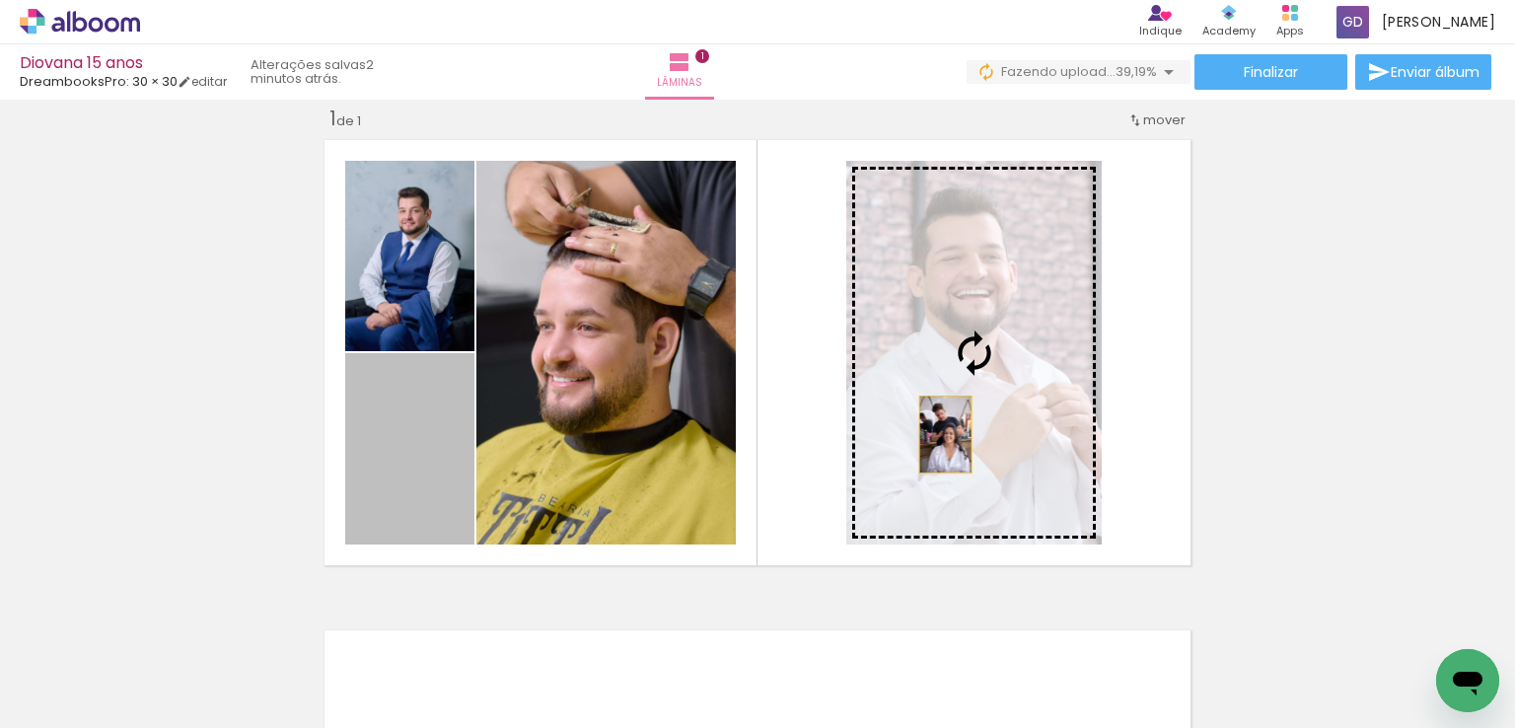
drag, startPoint x: 637, startPoint y: 457, endPoint x: 926, endPoint y: 437, distance: 289.6
click at [0, 0] on slot at bounding box center [0, 0] width 0 height 0
